Goal: Information Seeking & Learning: Learn about a topic

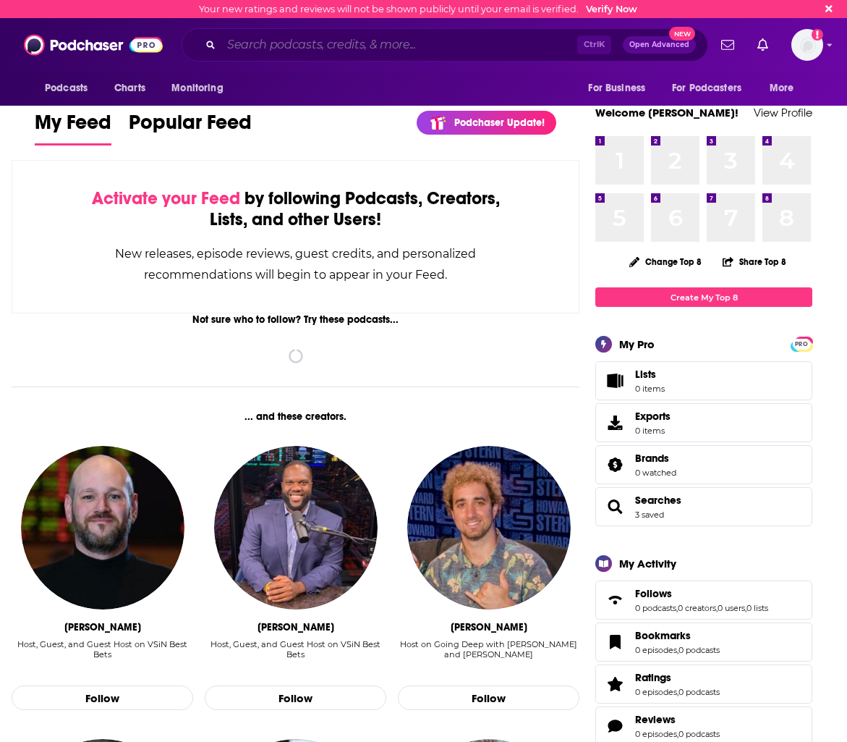
click at [316, 50] on input "Search podcasts, credits, & more..." at bounding box center [399, 44] width 356 height 23
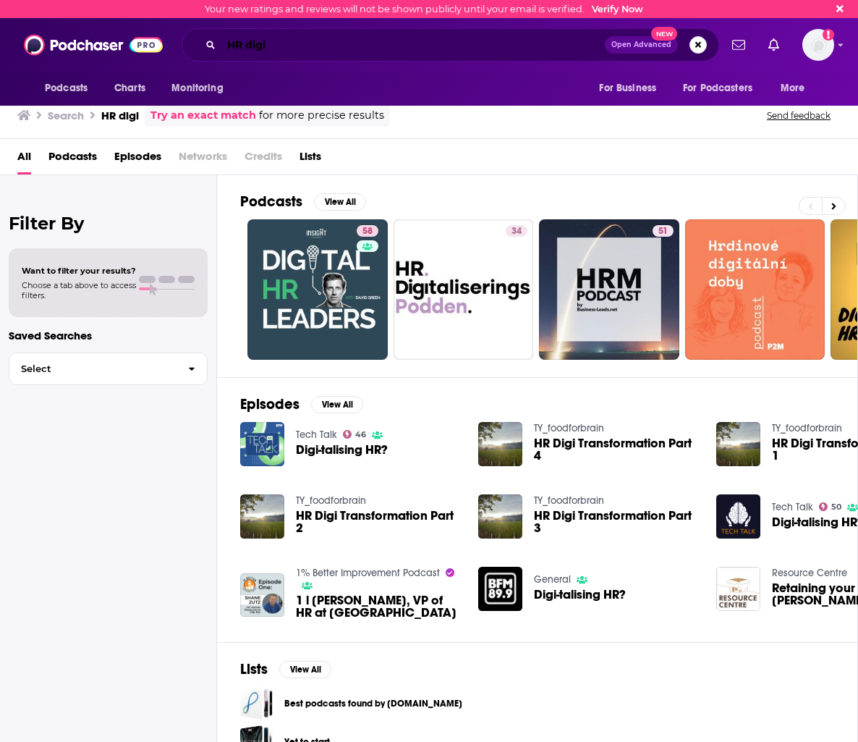
click at [282, 45] on input "HR digi" at bounding box center [412, 44] width 383 height 23
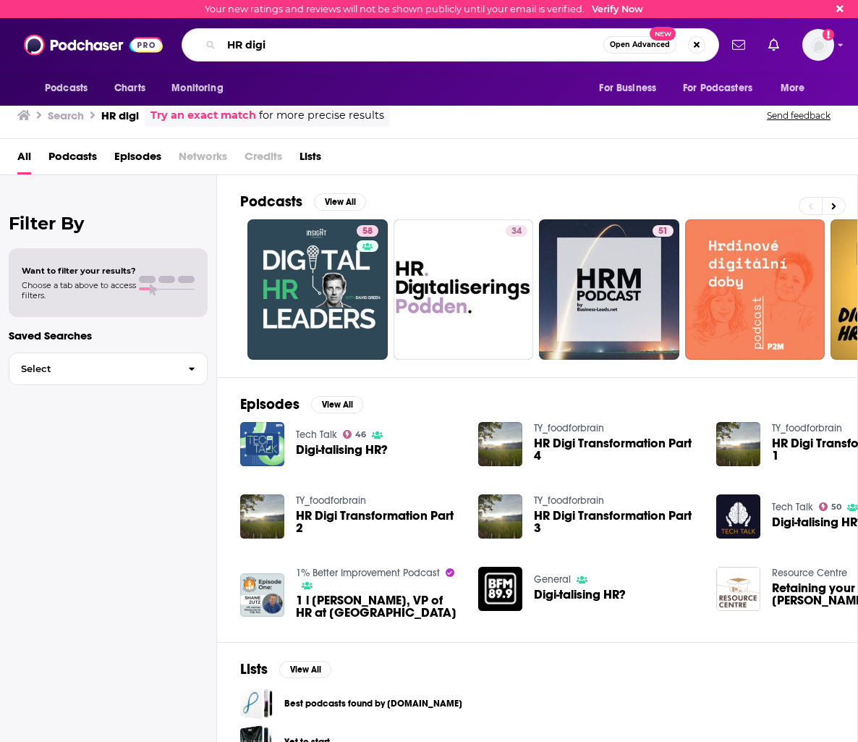
click at [282, 45] on input "HR digi" at bounding box center [412, 44] width 382 height 23
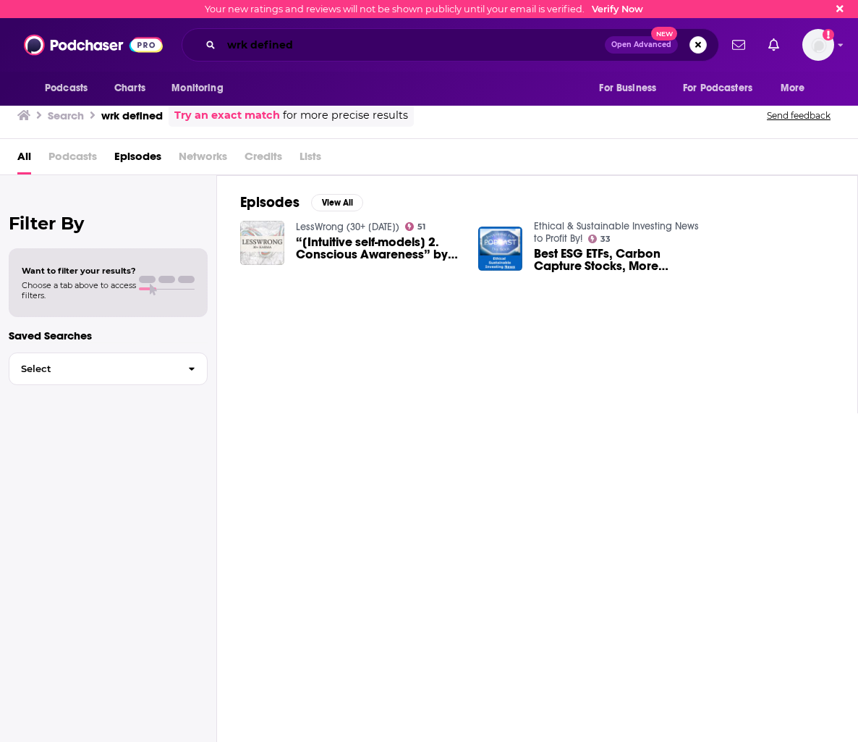
click at [254, 48] on input "wrk defined" at bounding box center [412, 44] width 383 height 23
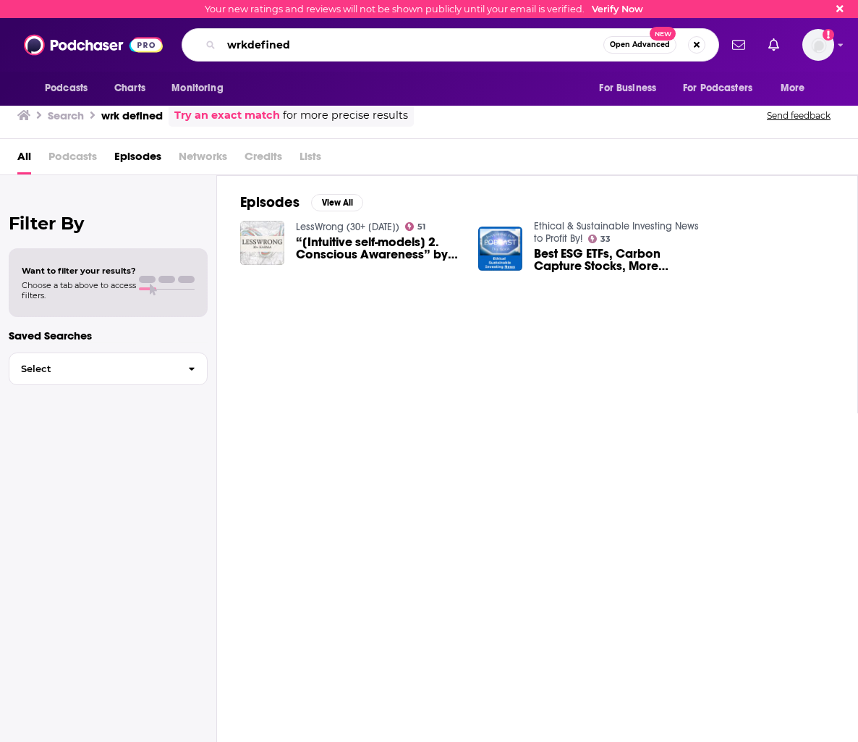
type input "wrkdefined"
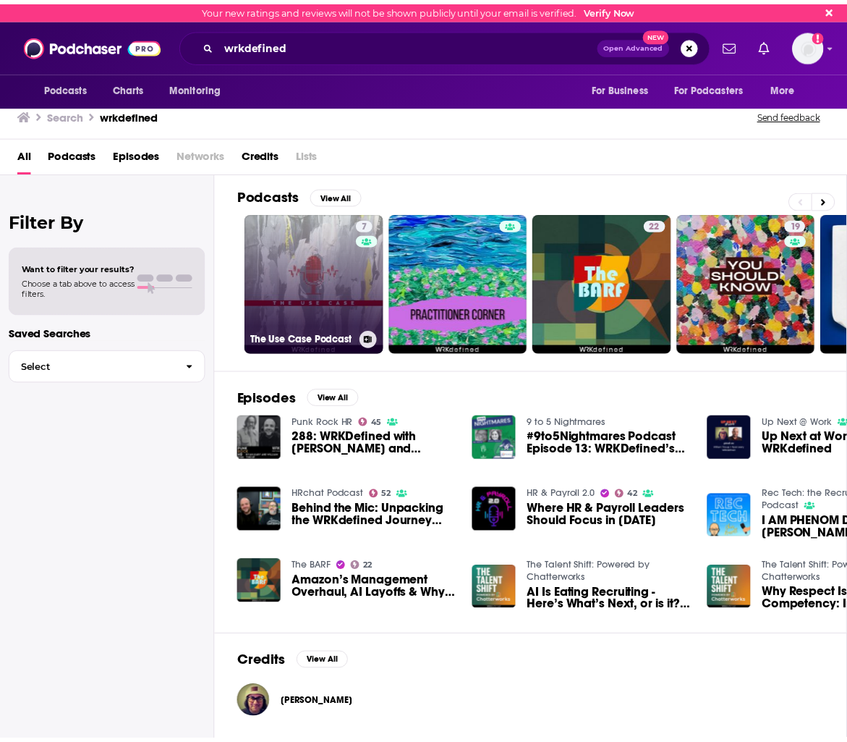
scroll to position [4, 0]
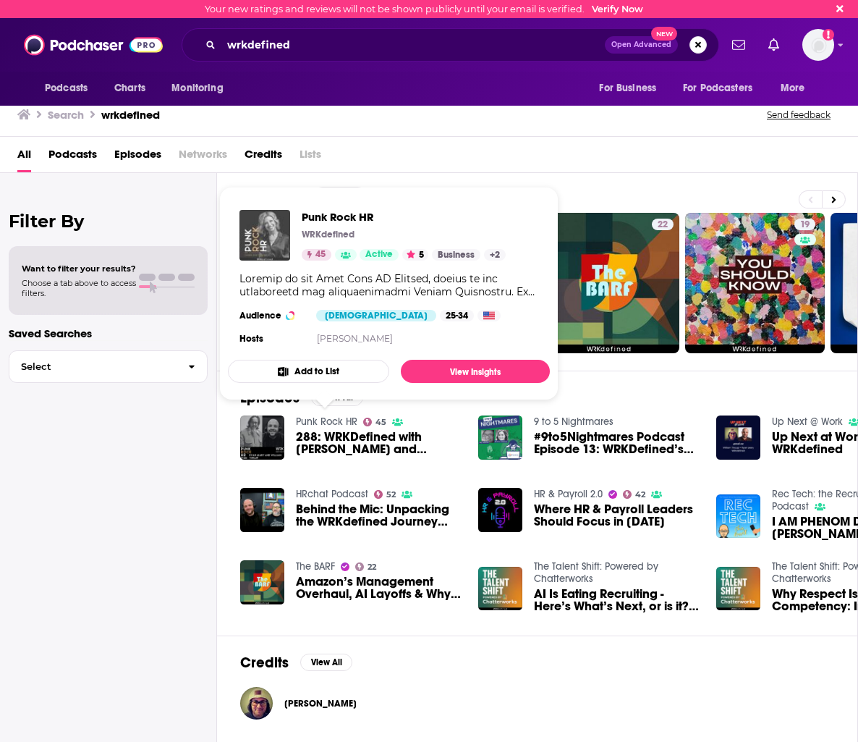
click at [275, 234] on img "Punk Rock HR" at bounding box center [264, 235] width 51 height 51
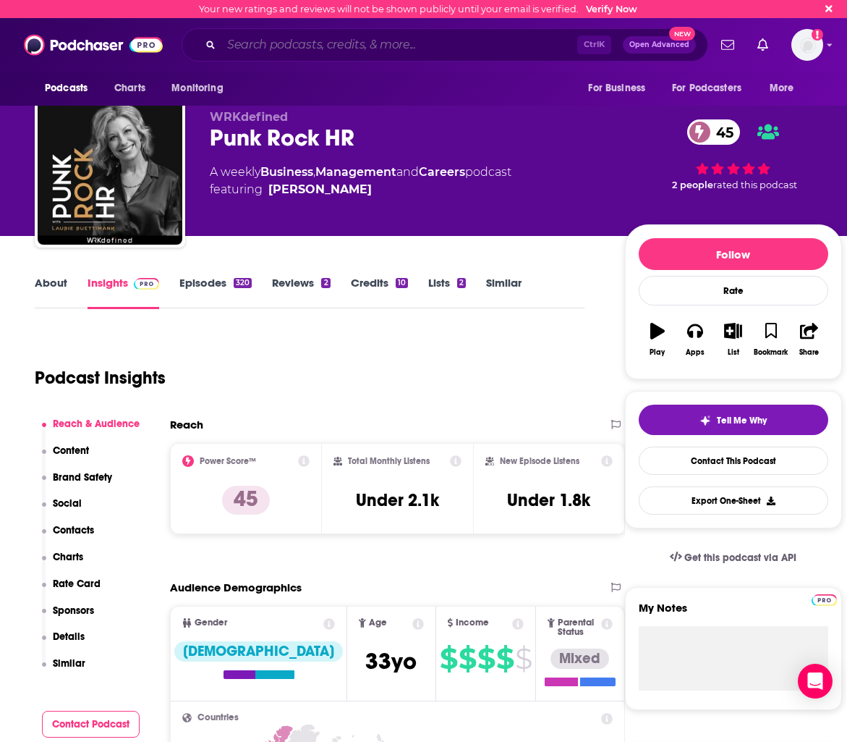
click at [286, 46] on input "Search podcasts, credits, & more..." at bounding box center [399, 44] width 356 height 23
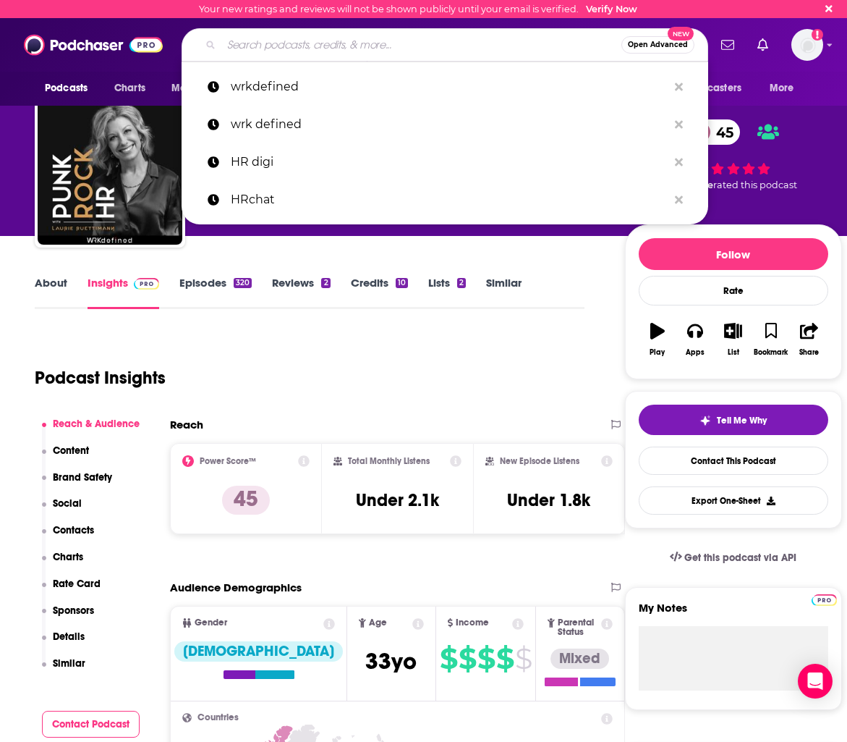
paste input "Elevate Your AIQ"
type input "Elevate Your AIQ"
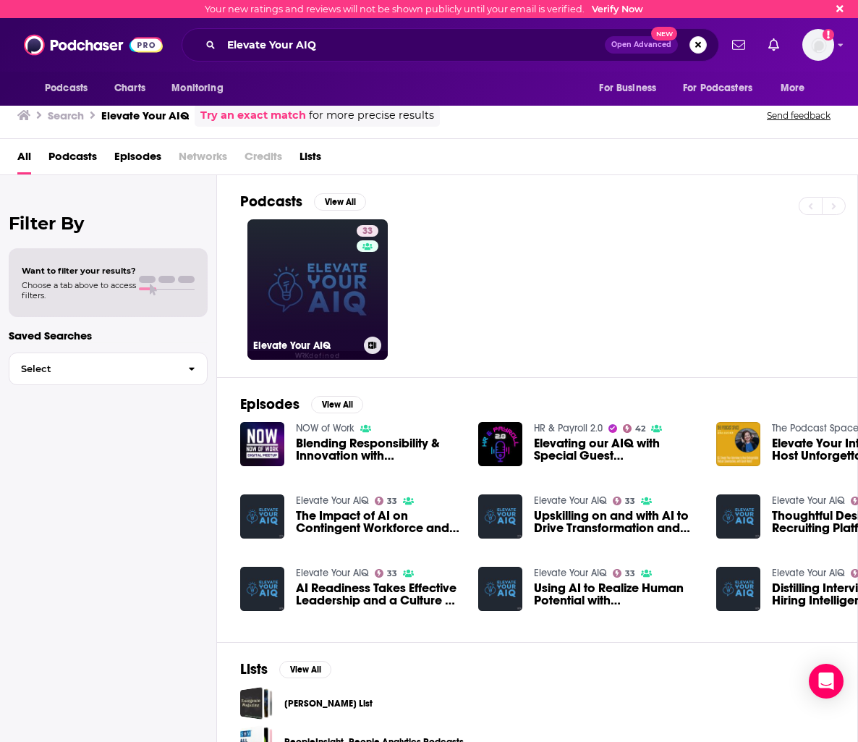
click at [354, 300] on link "33 Elevate Your AIQ" at bounding box center [317, 289] width 140 height 140
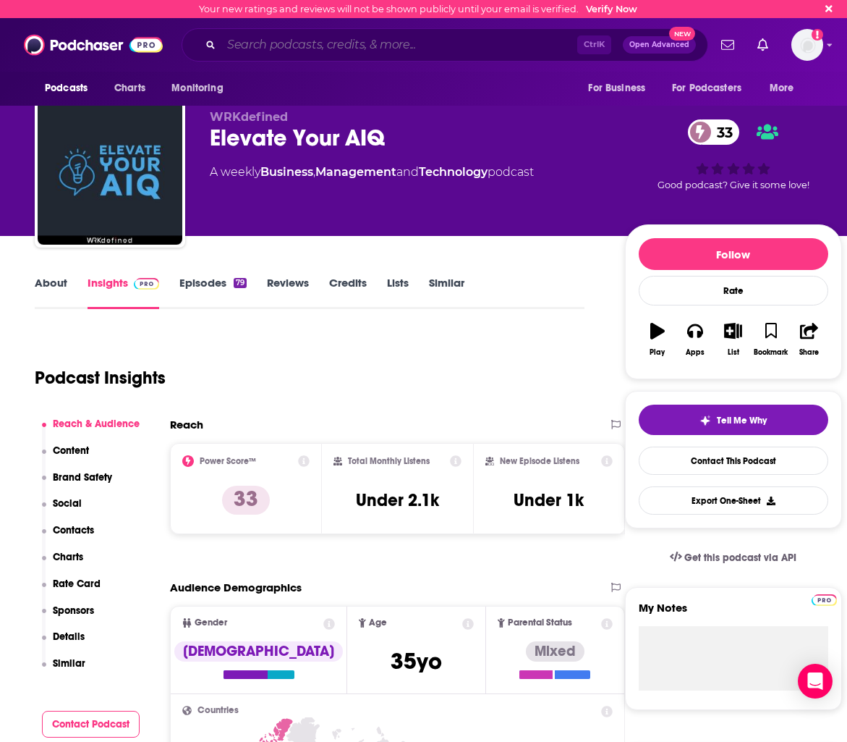
click at [368, 45] on input "Search podcasts, credits, & more..." at bounding box center [399, 44] width 356 height 23
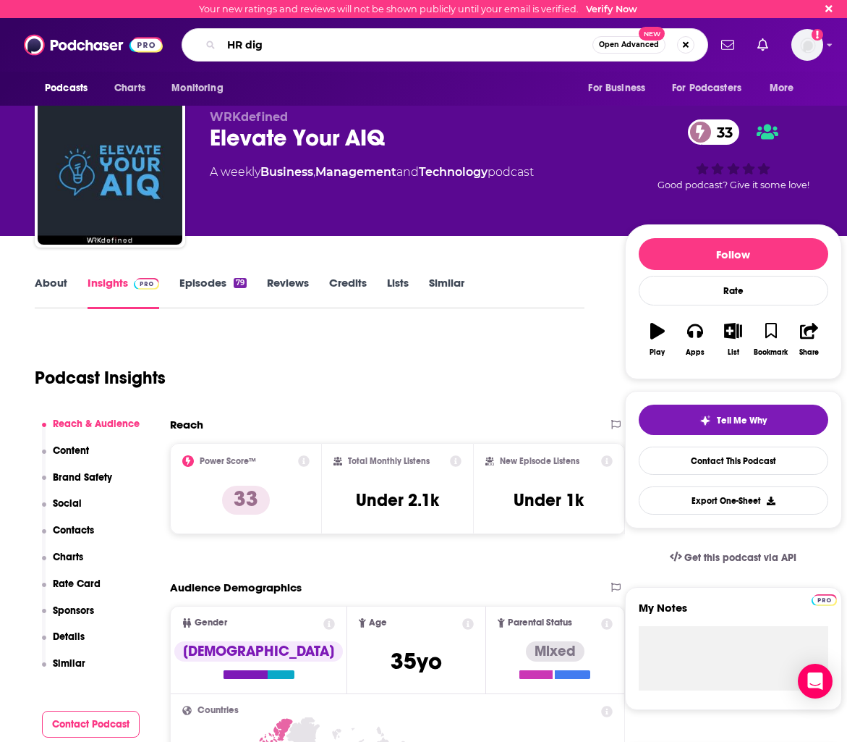
type input "HR digi"
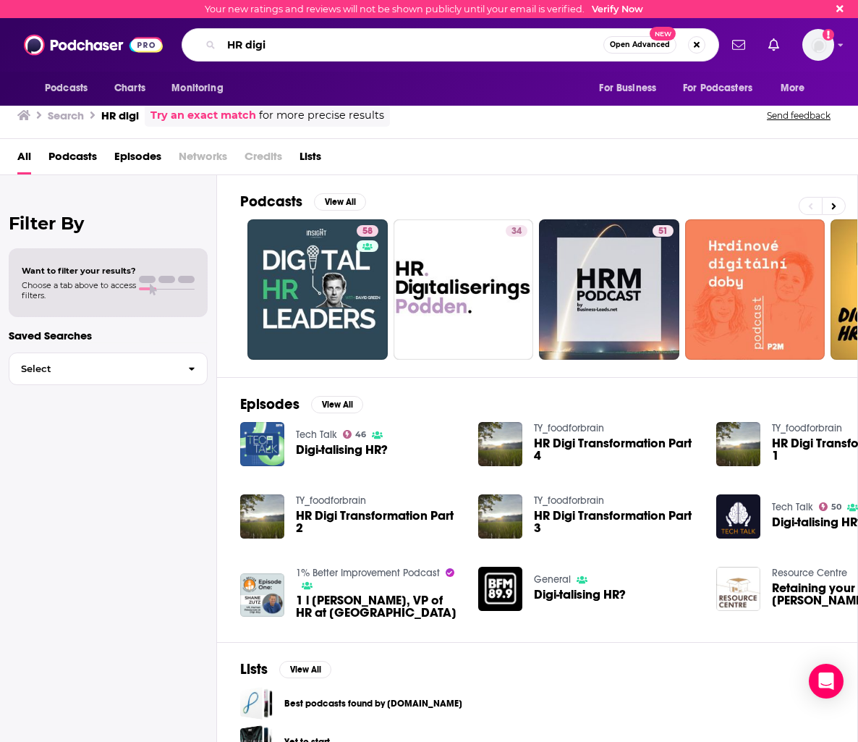
click at [280, 45] on input "HR digi" at bounding box center [412, 44] width 382 height 23
paste input "Elevate Your AIQ"
type input "Elevate Your AIQ"
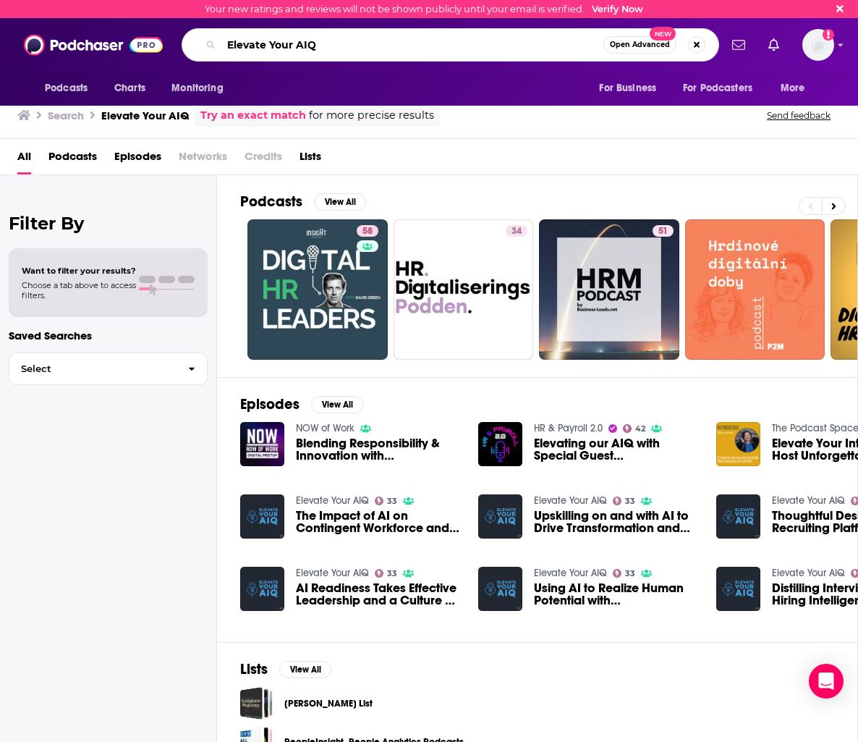
click at [420, 50] on input "Elevate Your AIQ" at bounding box center [412, 44] width 382 height 23
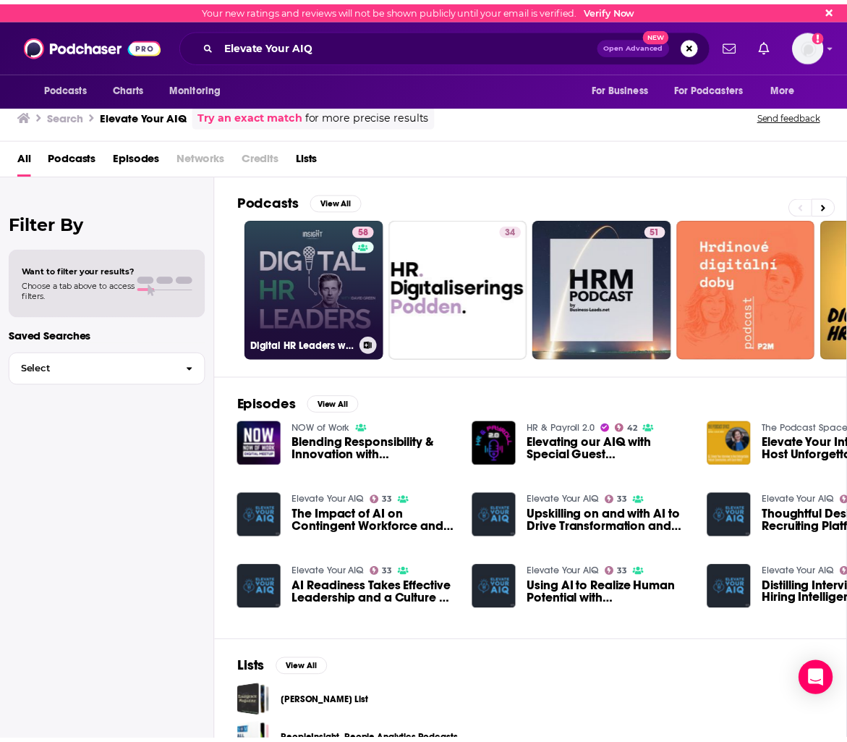
scroll to position [67, 0]
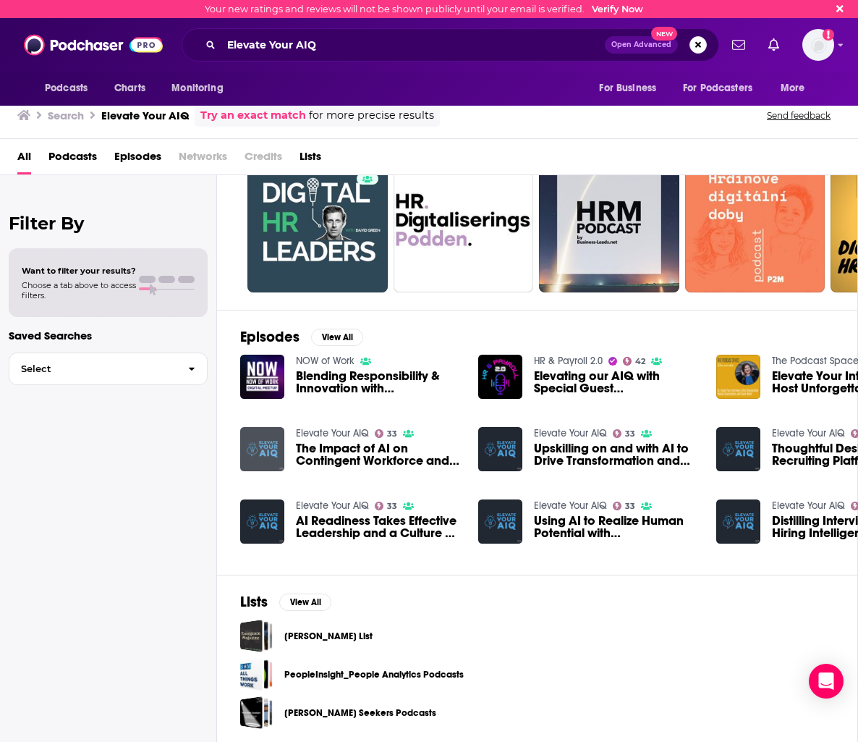
click at [268, 443] on img "The Impact of AI on Contingent Workforce and Talent Transformation with Jeff Mi…" at bounding box center [262, 449] width 44 height 44
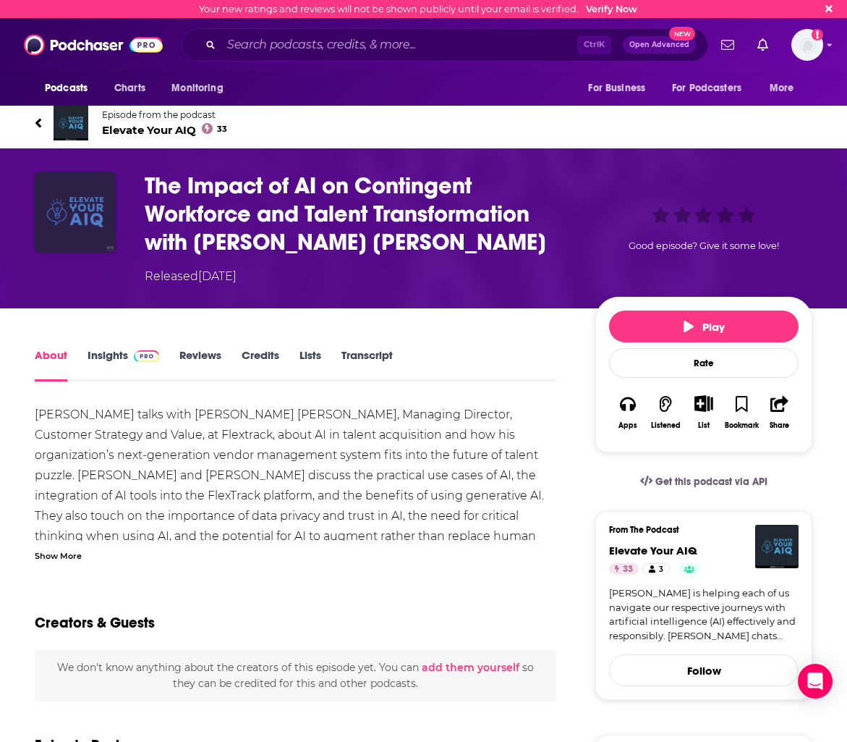
click at [61, 221] on img "The Impact of AI on Contingent Workforce and Talent Transformation with Jeff Mi…" at bounding box center [75, 211] width 81 height 81
click at [75, 220] on img "The Impact of AI on Contingent Workforce and Talent Transformation with Jeff Mi…" at bounding box center [75, 211] width 81 height 81
click at [135, 130] on span "Elevate Your AIQ 33" at bounding box center [164, 130] width 125 height 14
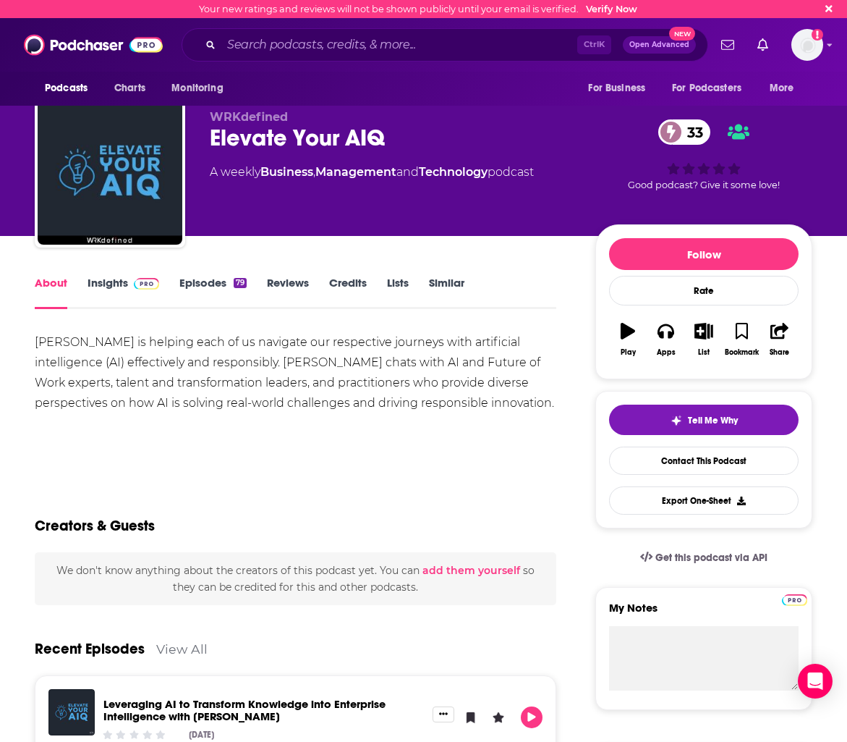
click at [143, 284] on img at bounding box center [146, 284] width 25 height 12
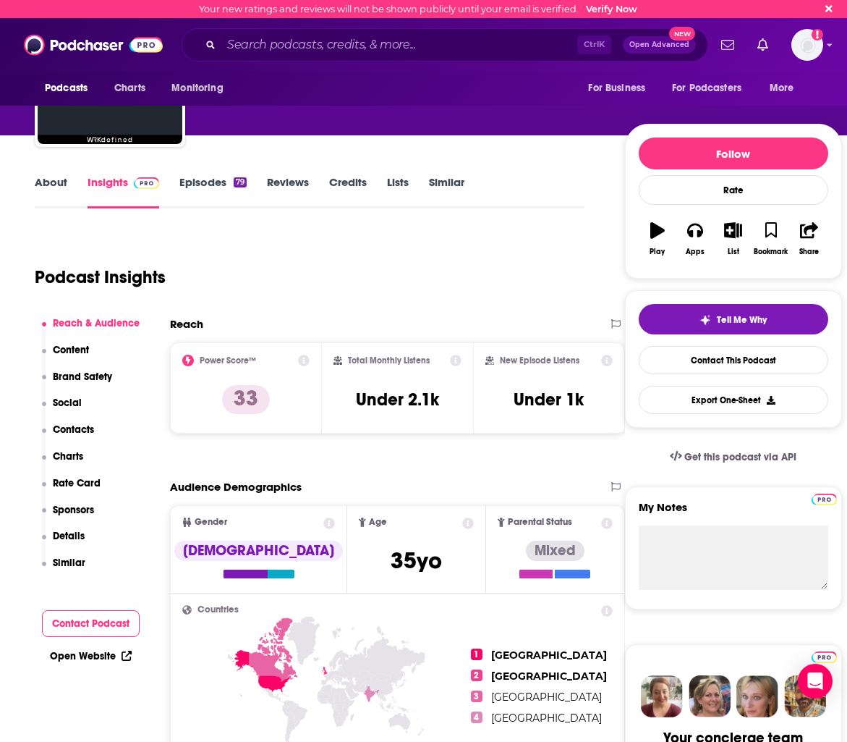
scroll to position [145, 0]
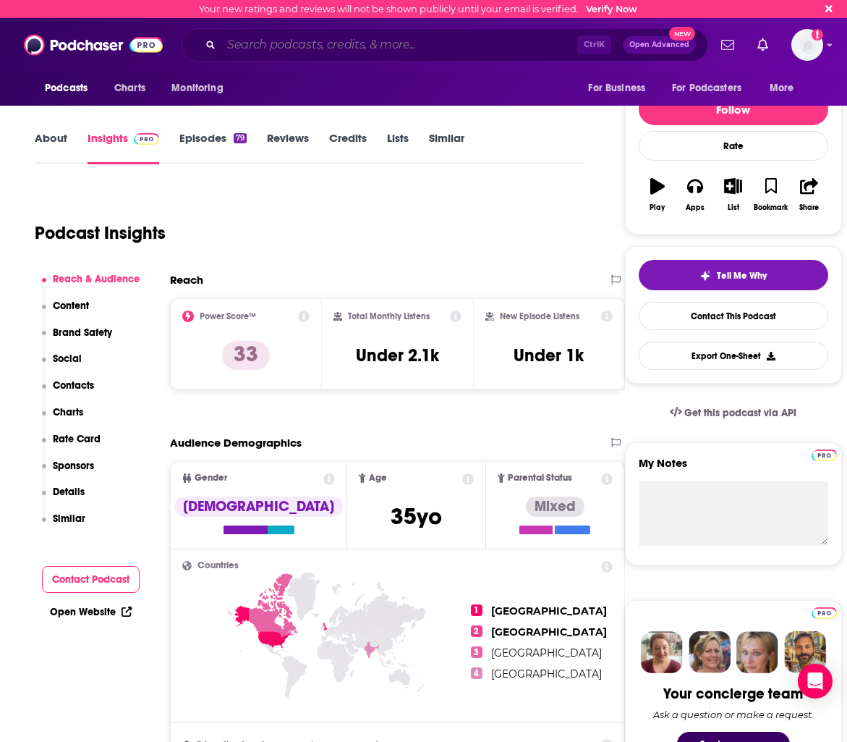
click at [310, 39] on input "Search podcasts, credits, & more..." at bounding box center [399, 44] width 356 height 23
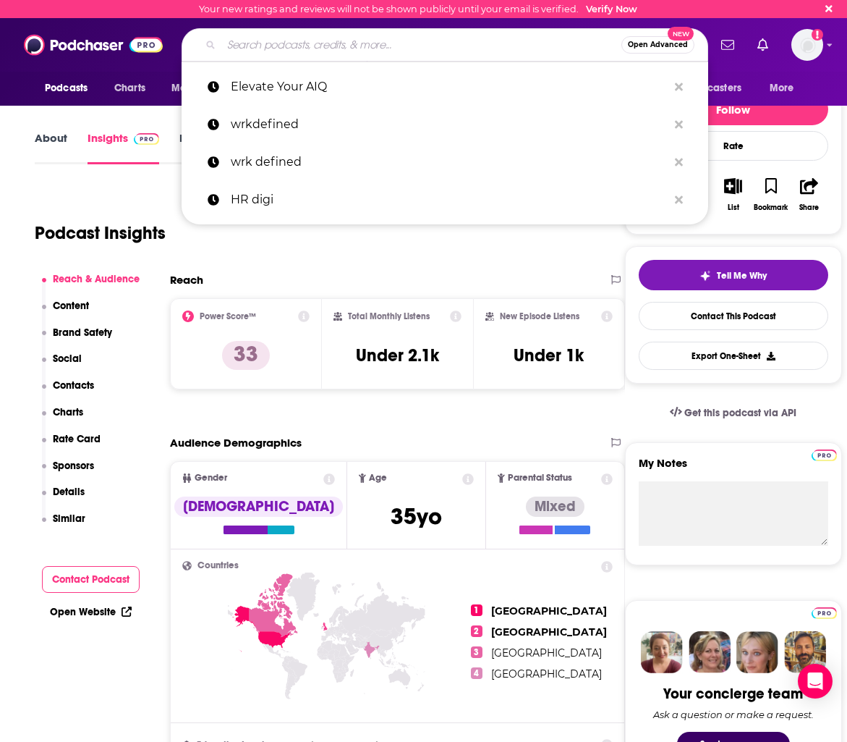
paste input "ReTech Media"
type input "ReTech Media"
